Goal: Transaction & Acquisition: Obtain resource

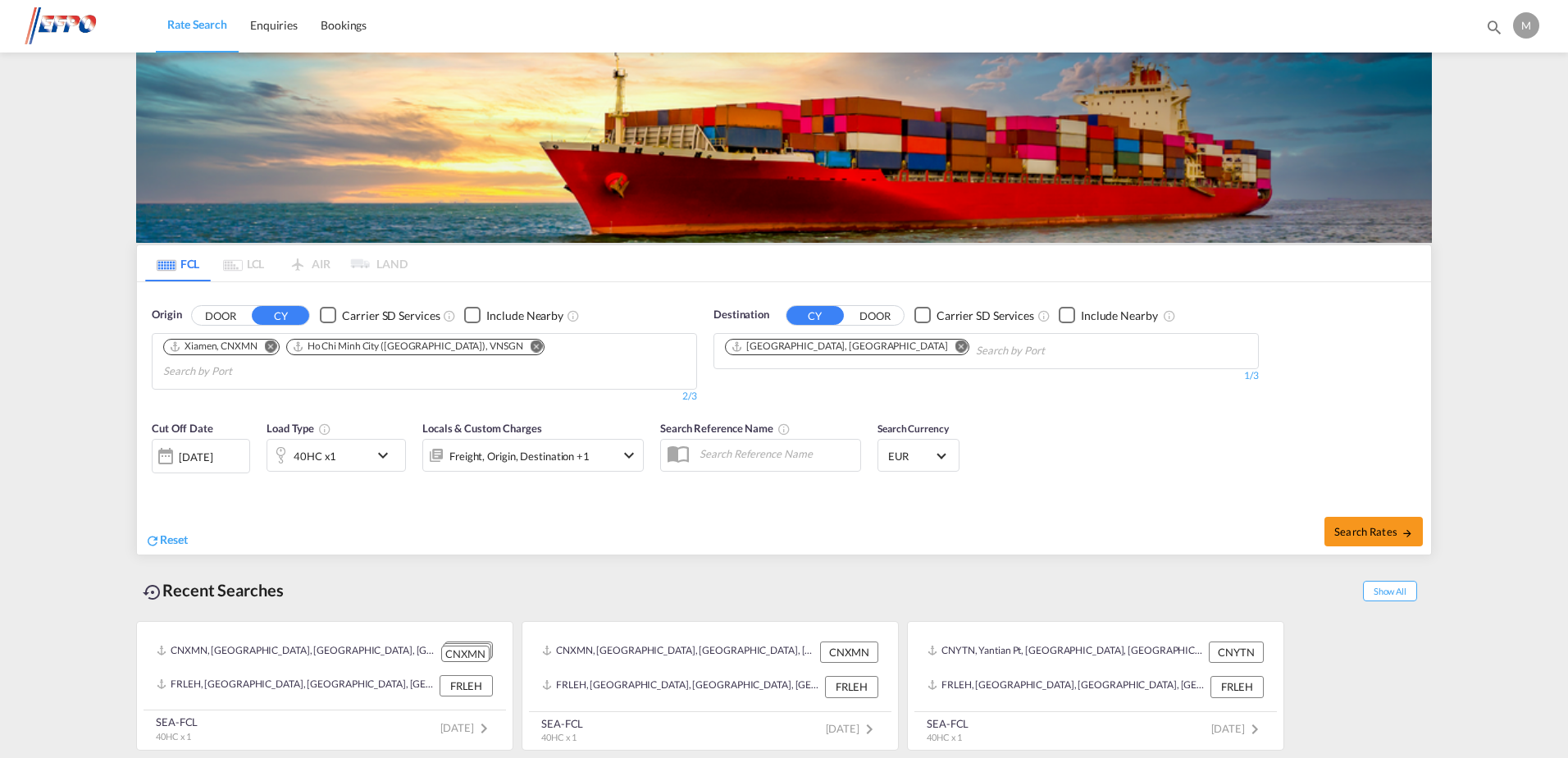
drag, startPoint x: 470, startPoint y: 344, endPoint x: 468, endPoint y: 357, distance: 13.2
click at [530, 343] on md-icon "Remove" at bounding box center [537, 346] width 13 height 13
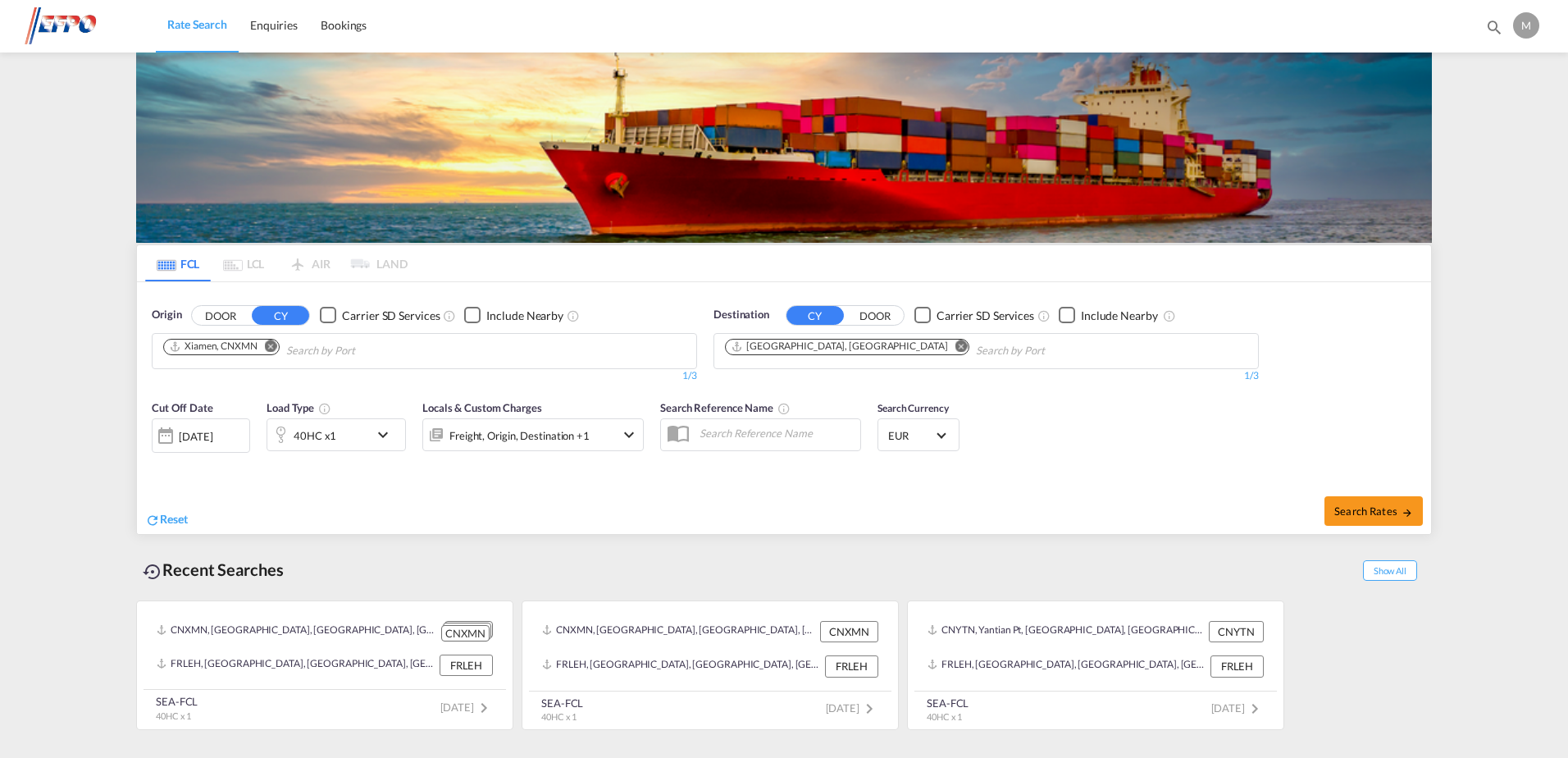
click at [275, 345] on md-icon "Remove" at bounding box center [271, 346] width 13 height 13
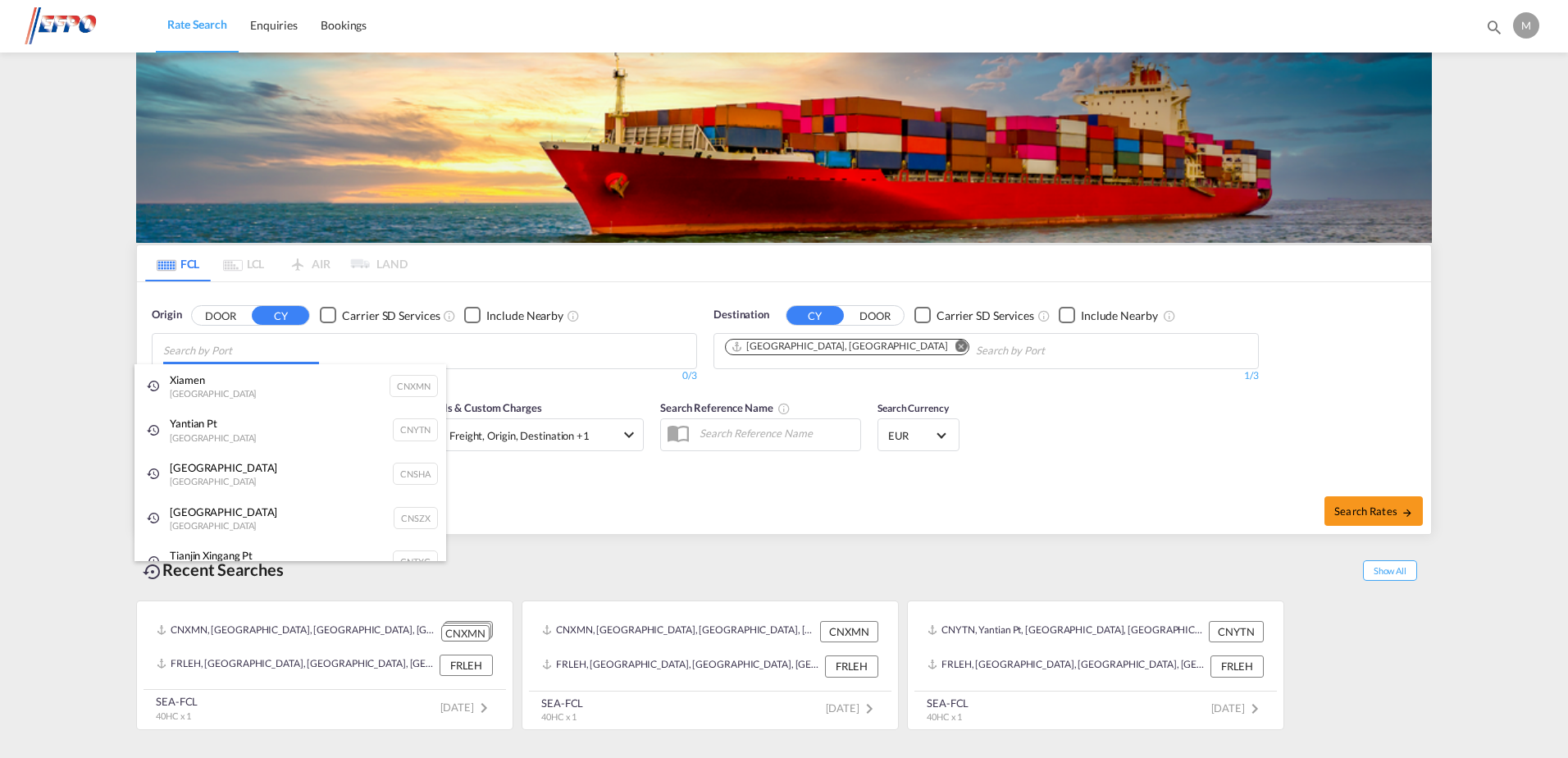
click at [192, 349] on body "Rate Search Enquiries Bookings Rate Search Enquiries Bookings" at bounding box center [784, 379] width 1568 height 758
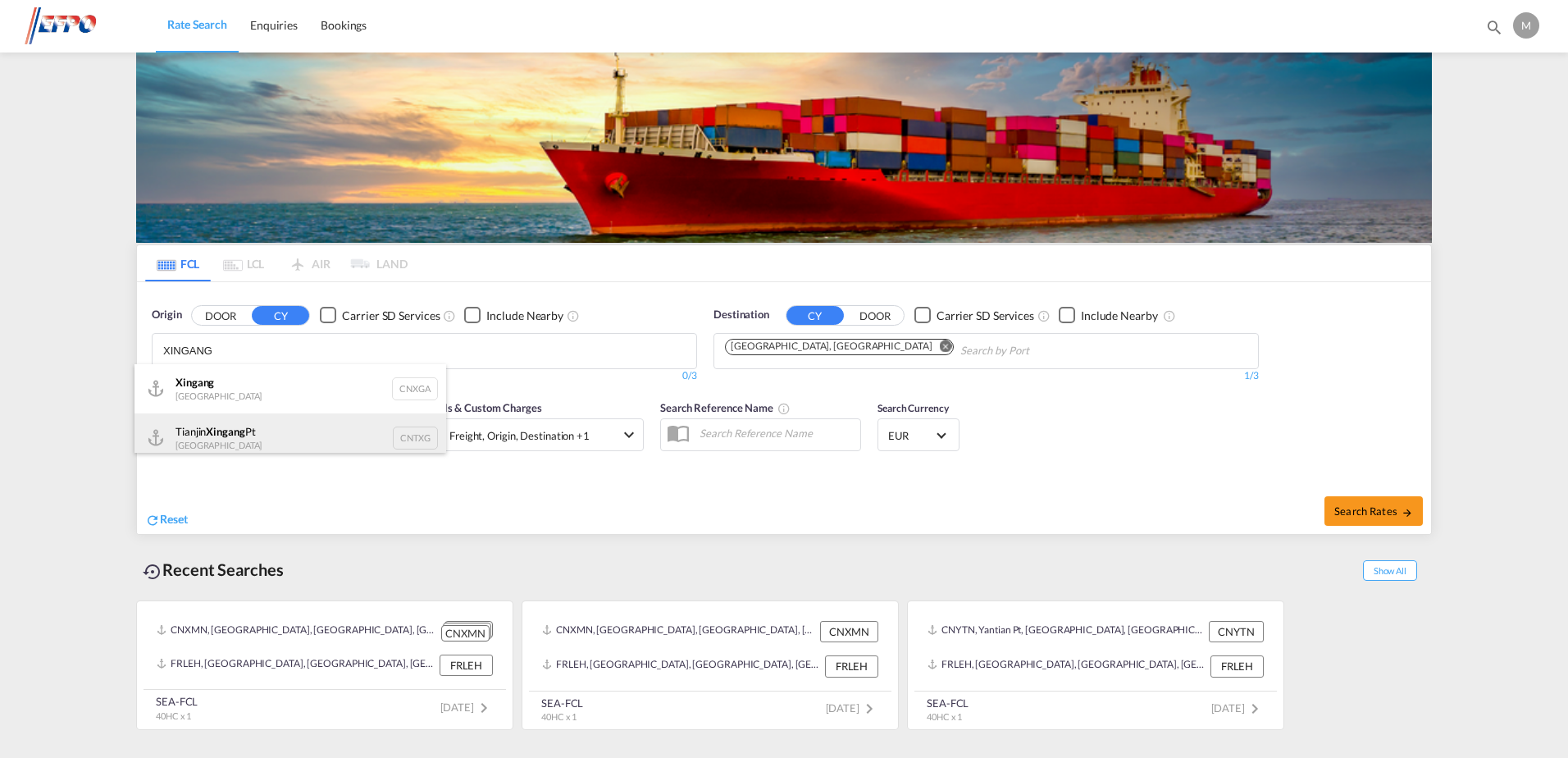
type input "XINGANG"
click at [202, 432] on div "Tianjin Xingang Pt China CNTXG" at bounding box center [290, 438] width 312 height 49
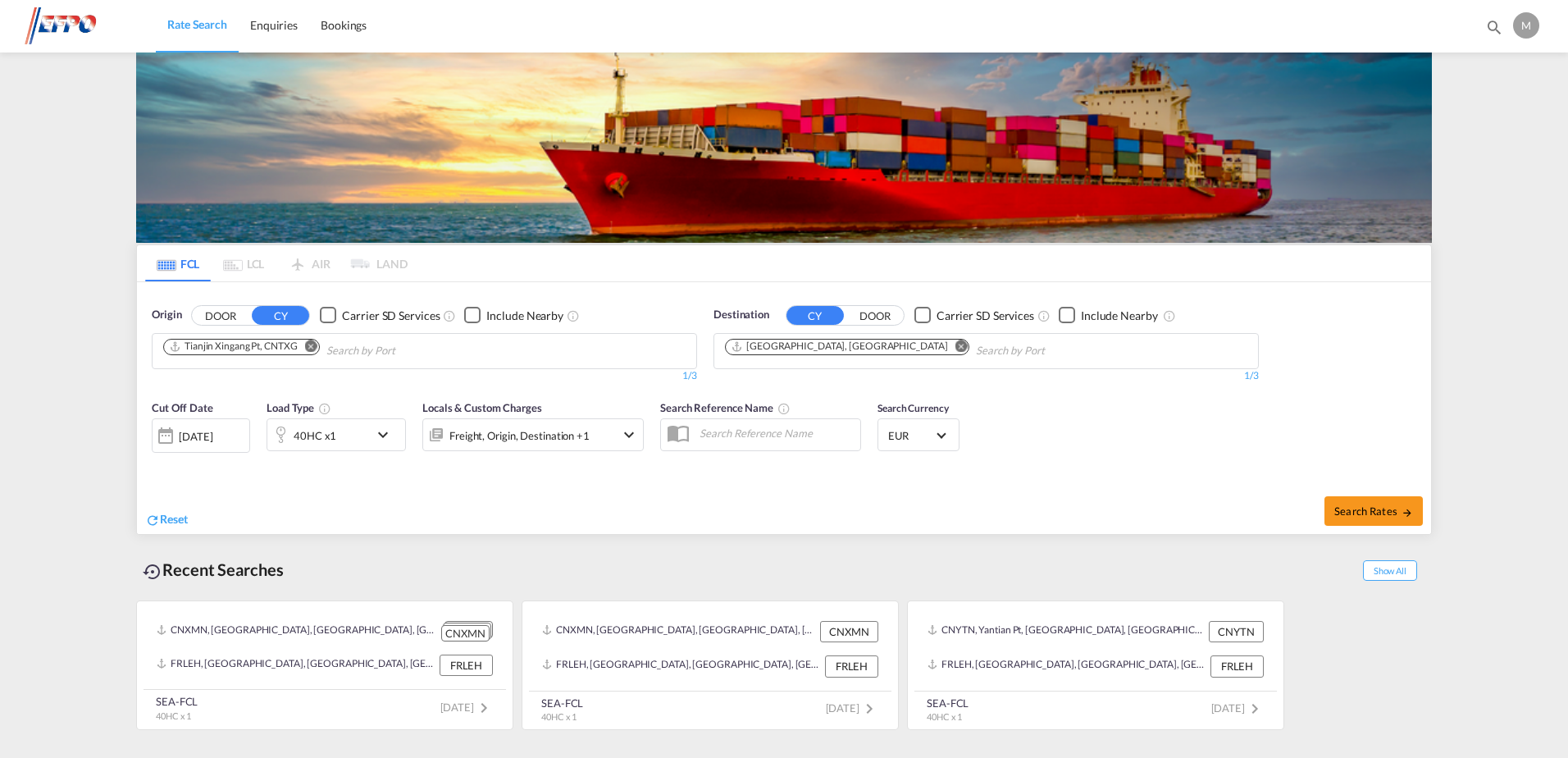
click at [383, 432] on md-icon "icon-chevron-down" at bounding box center [387, 435] width 28 height 20
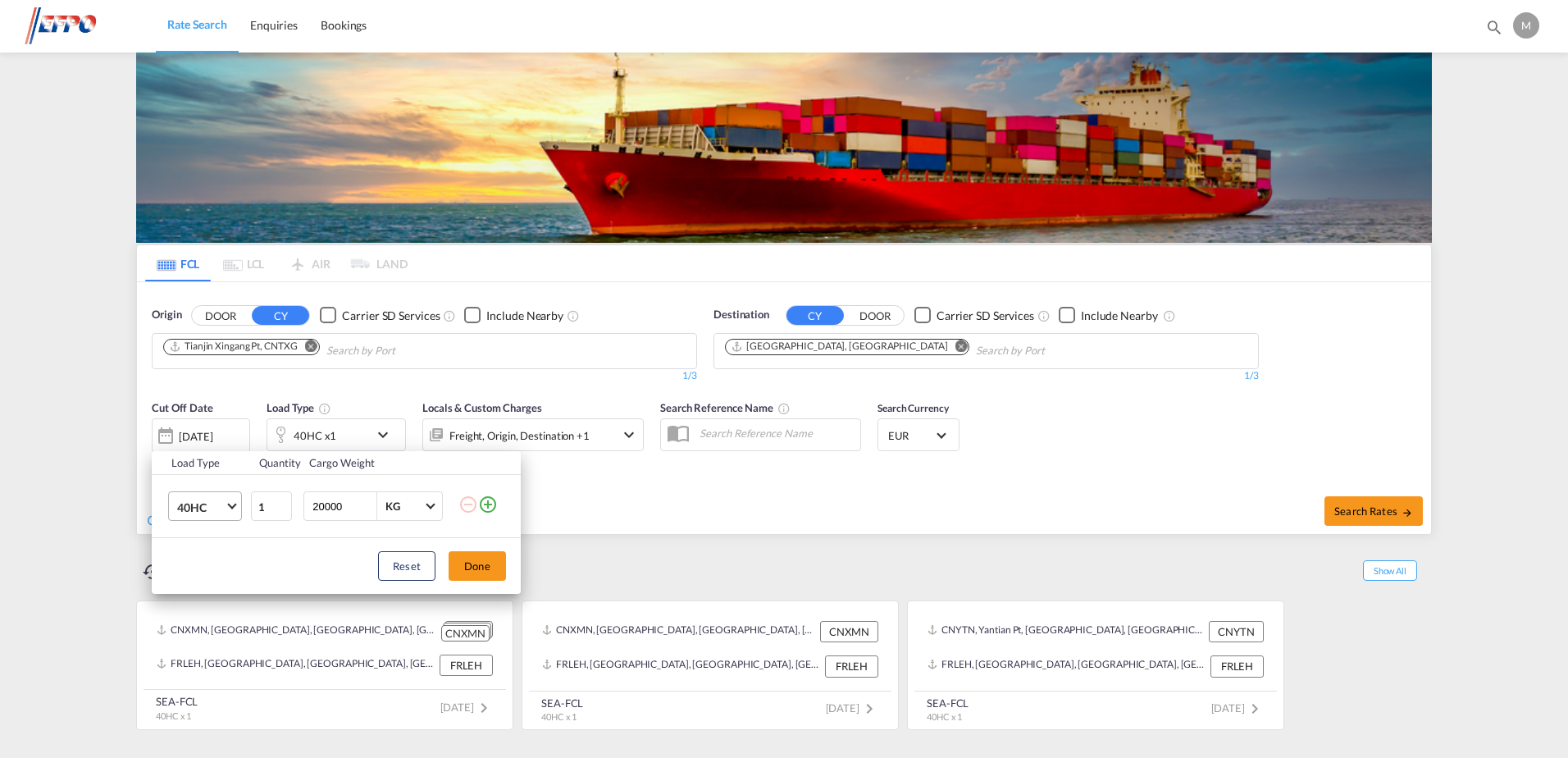
click at [229, 504] on span "Choose: \a40HC" at bounding box center [232, 505] width 9 height 9
click at [200, 424] on div "20GP" at bounding box center [191, 428] width 29 height 16
click at [478, 564] on button "Done" at bounding box center [477, 566] width 57 height 30
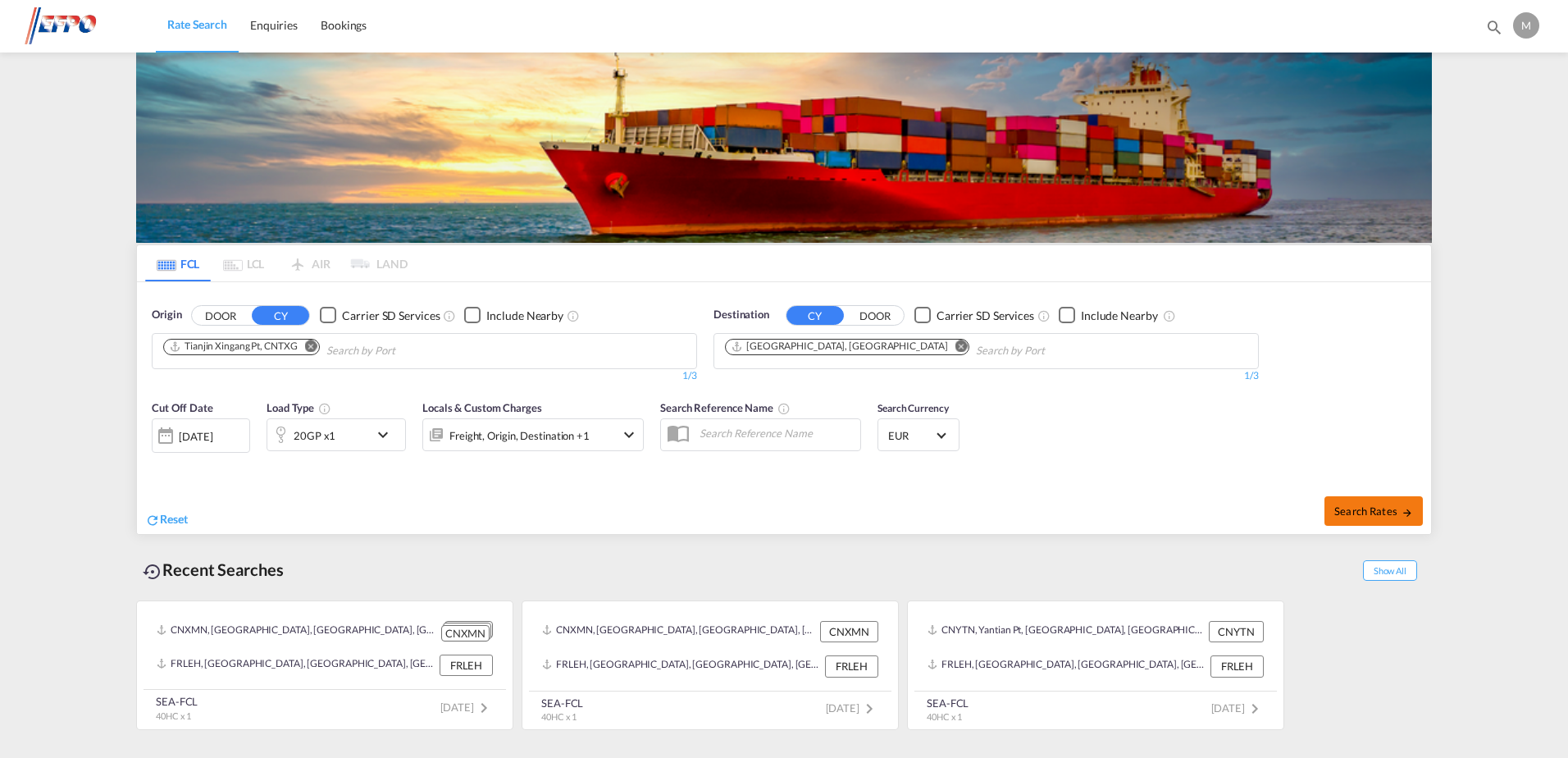
click at [1386, 514] on span "Search Rates" at bounding box center [1373, 510] width 79 height 13
type input "CNTXG to FRLEH / [DATE]"
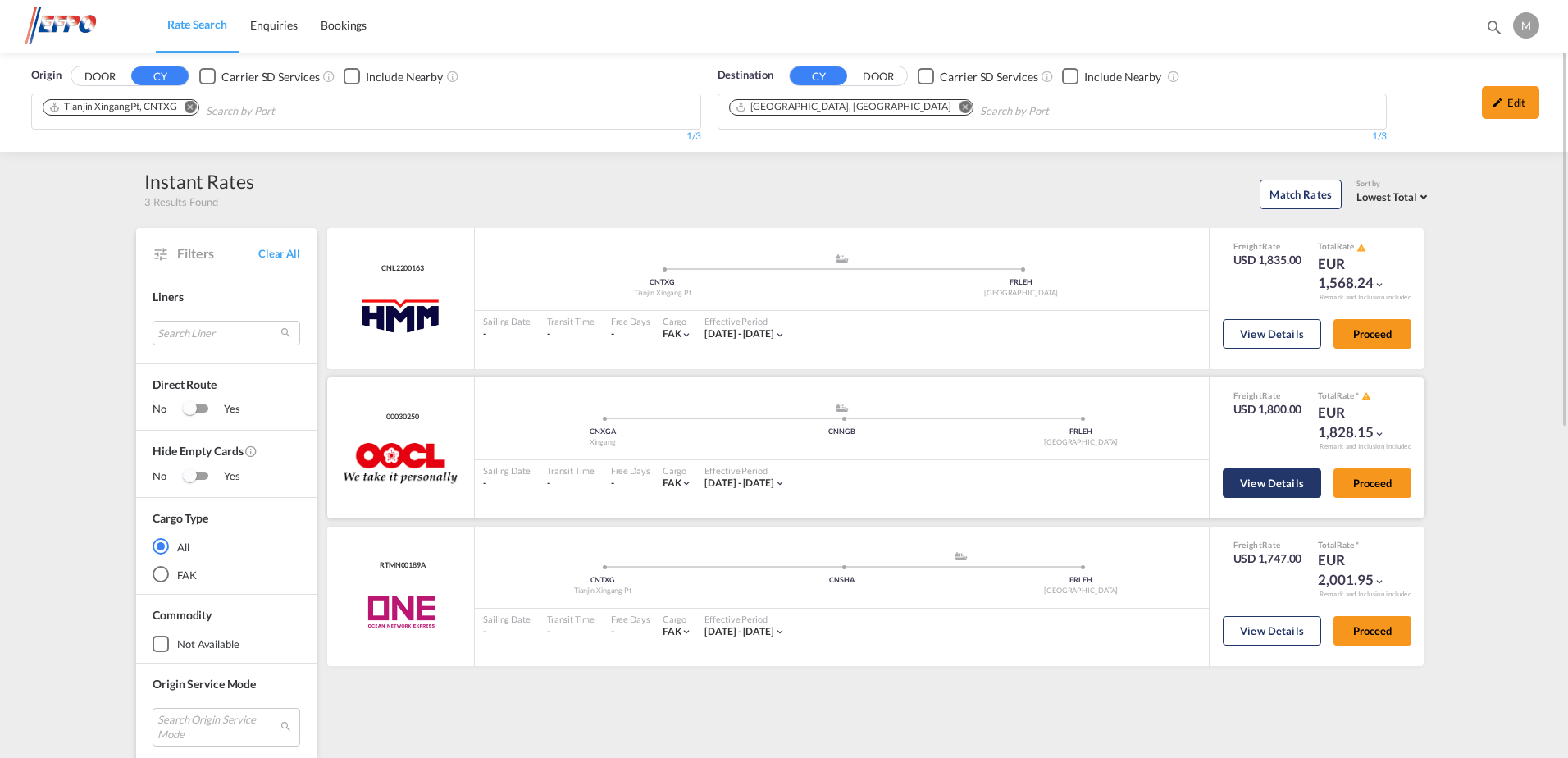
click at [1280, 484] on button "View Details" at bounding box center [1272, 483] width 99 height 30
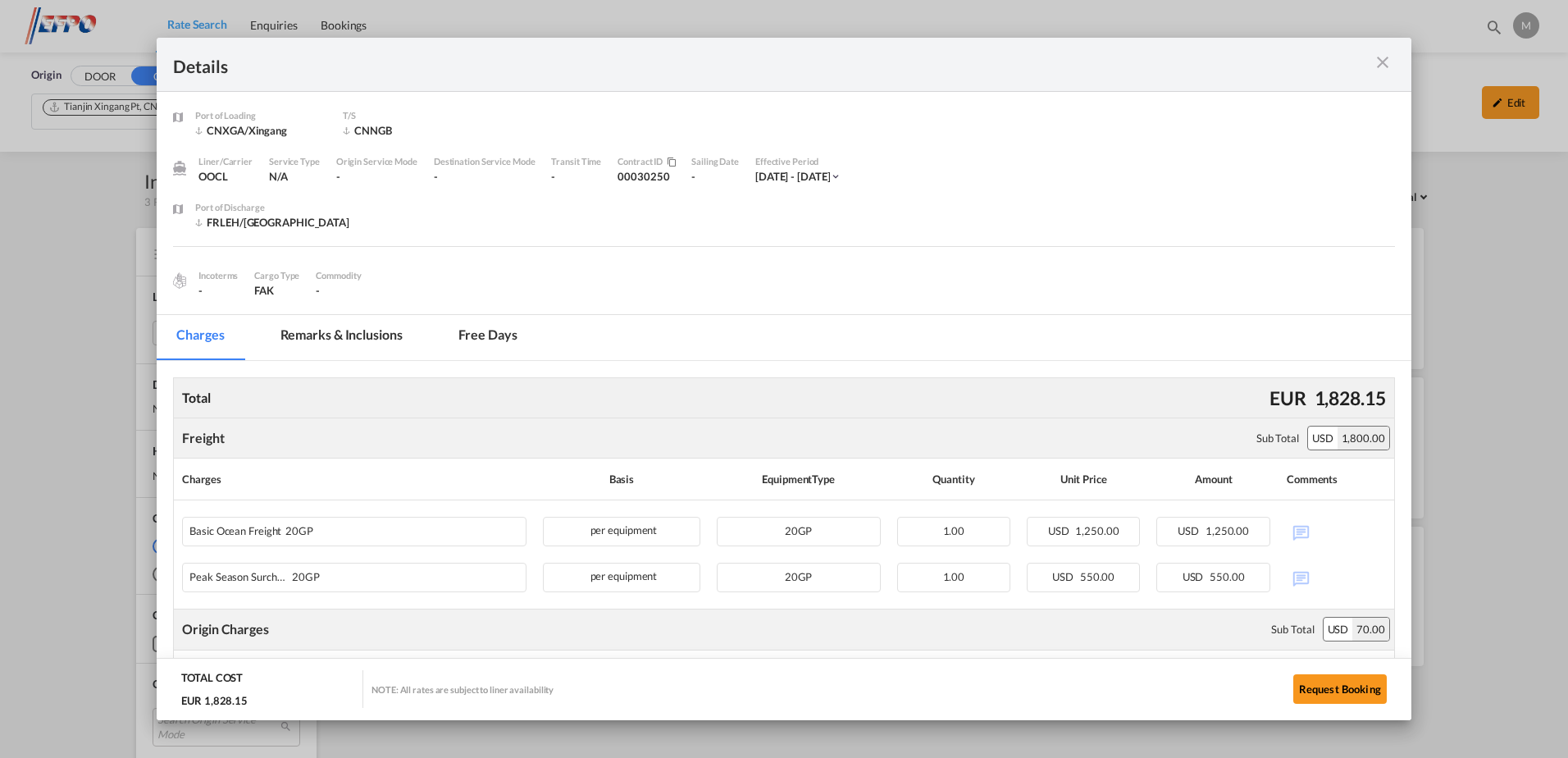
click at [1383, 61] on md-icon "icon-close m-3 fg-AAA8AD cursor" at bounding box center [1383, 63] width 20 height 20
